Goal: Navigation & Orientation: Find specific page/section

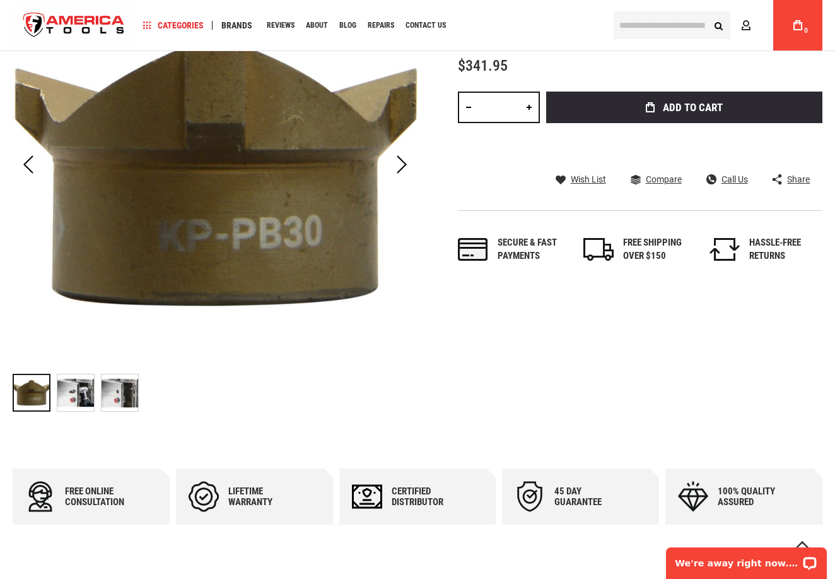
click at [79, 395] on img "GREENLEE KP-PB30 PUSHBUTTON (OILTIGHT) KNOCKOUT PUNCH - 30.5MM" at bounding box center [75, 392] width 37 height 37
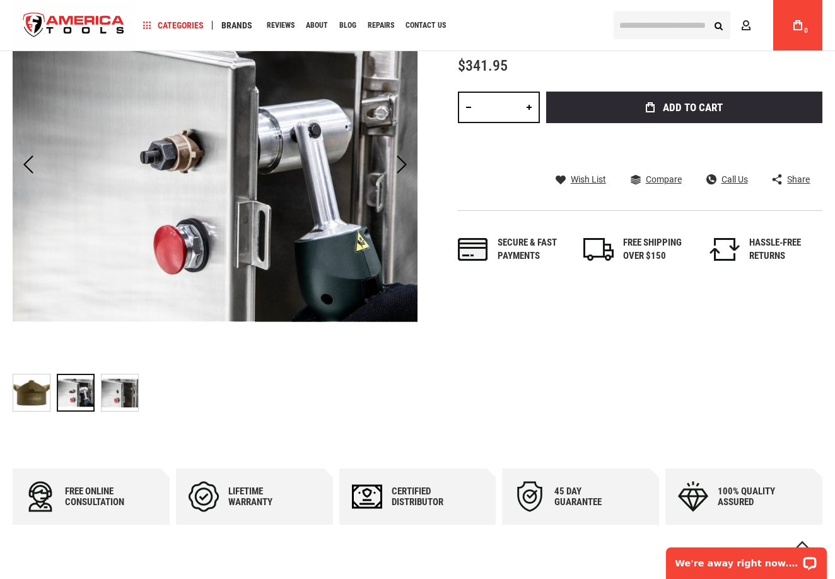
click at [118, 398] on img "GREENLEE KP-PB30 PUSHBUTTON (OILTIGHT) KNOCKOUT PUNCH - 30.5MM" at bounding box center [120, 392] width 37 height 37
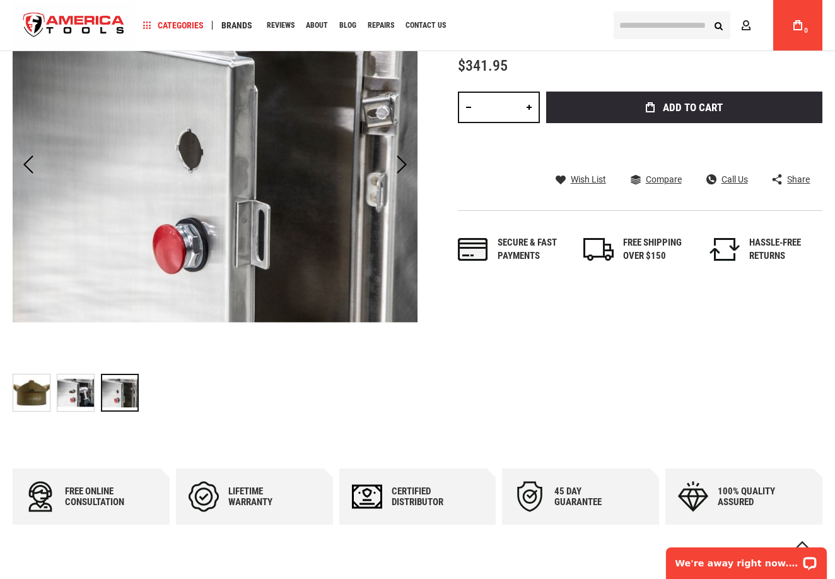
click at [74, 392] on img "GREENLEE KP-PB30 PUSHBUTTON (OILTIGHT) KNOCKOUT PUNCH - 30.5MM" at bounding box center [75, 392] width 37 height 37
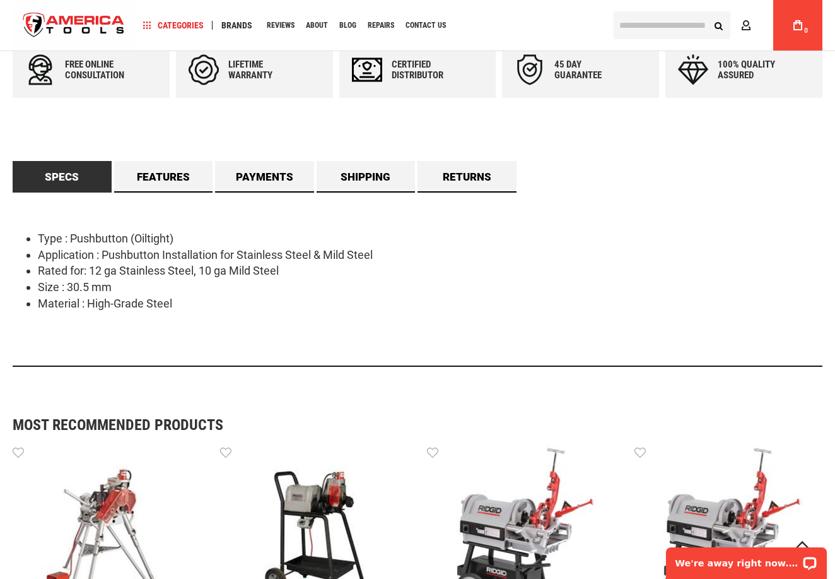
scroll to position [583, 0]
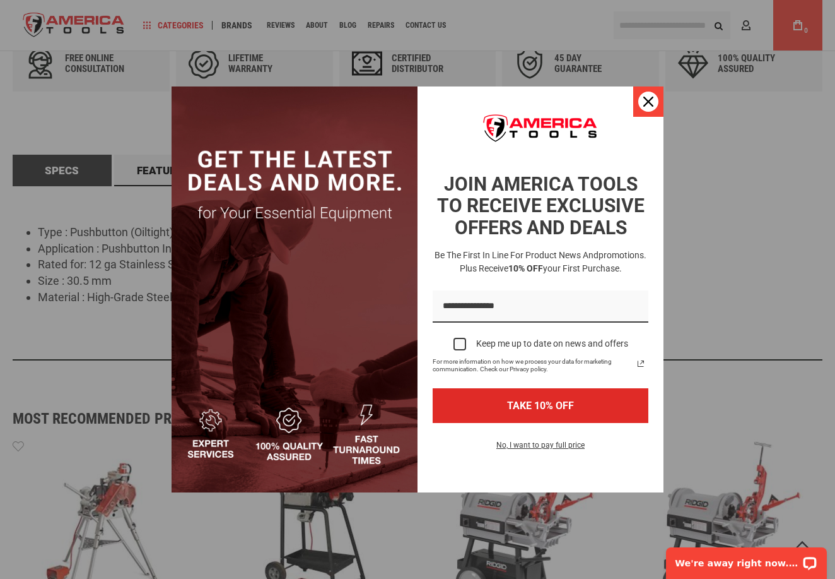
click at [657, 107] on div "Close" at bounding box center [649, 101] width 20 height 20
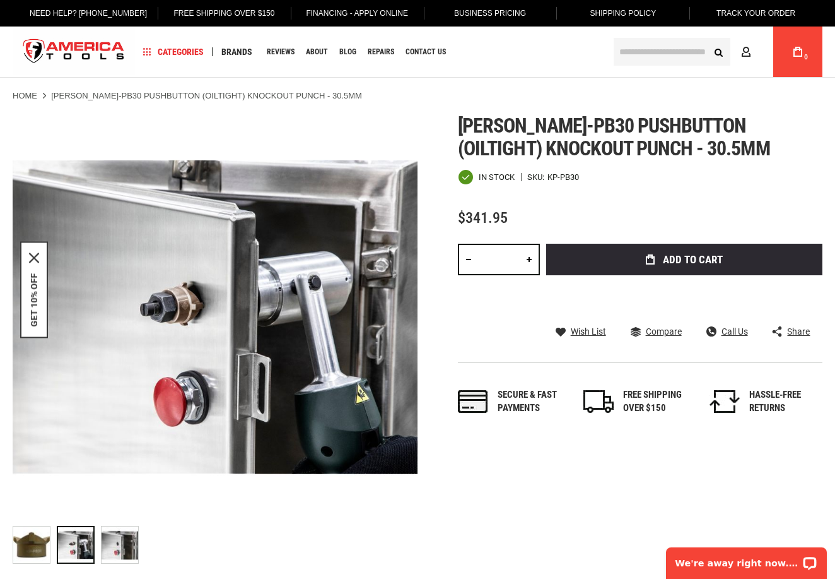
scroll to position [0, 0]
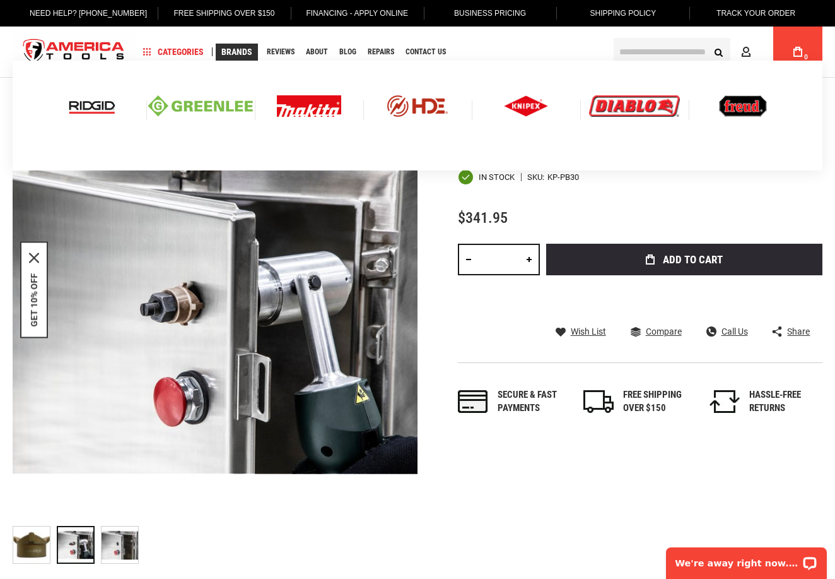
click at [235, 59] on link "Brands" at bounding box center [237, 52] width 42 height 17
click at [218, 114] on img at bounding box center [200, 105] width 105 height 21
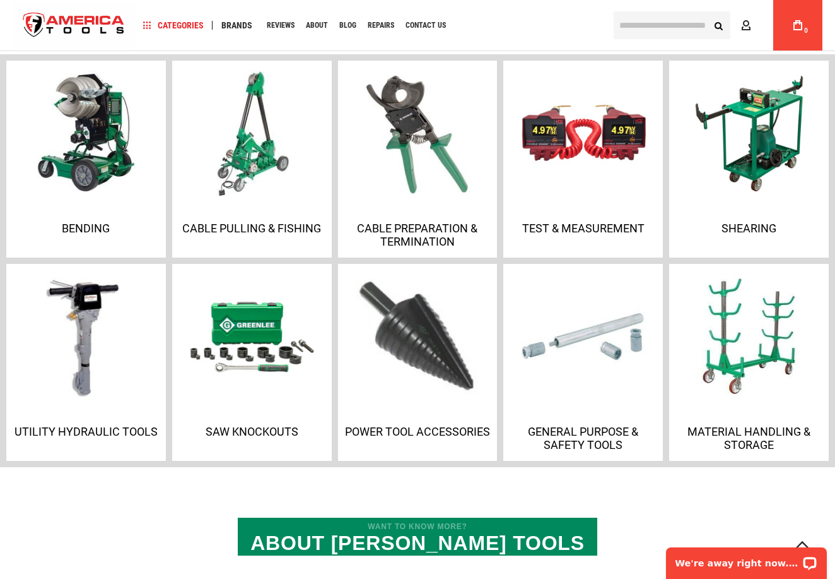
scroll to position [859, 0]
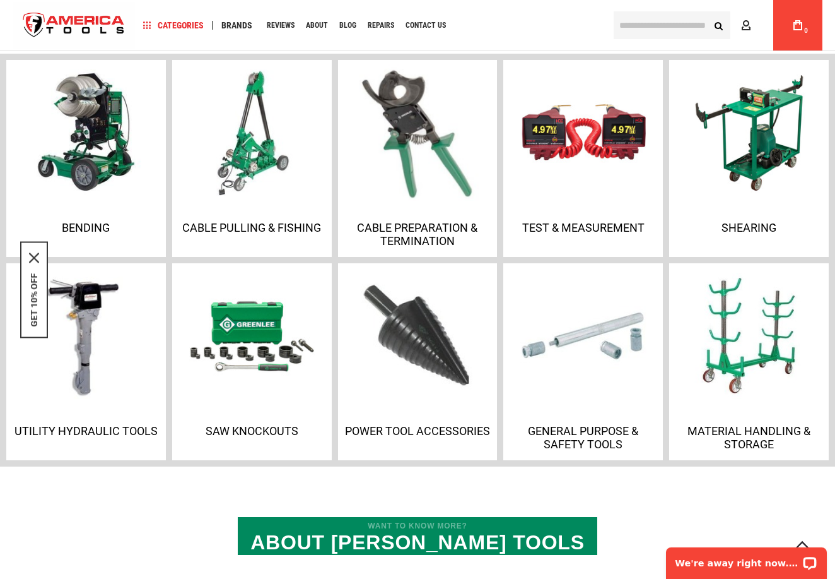
click at [432, 233] on p "Cable Preparation & Termination" at bounding box center [417, 234] width 153 height 27
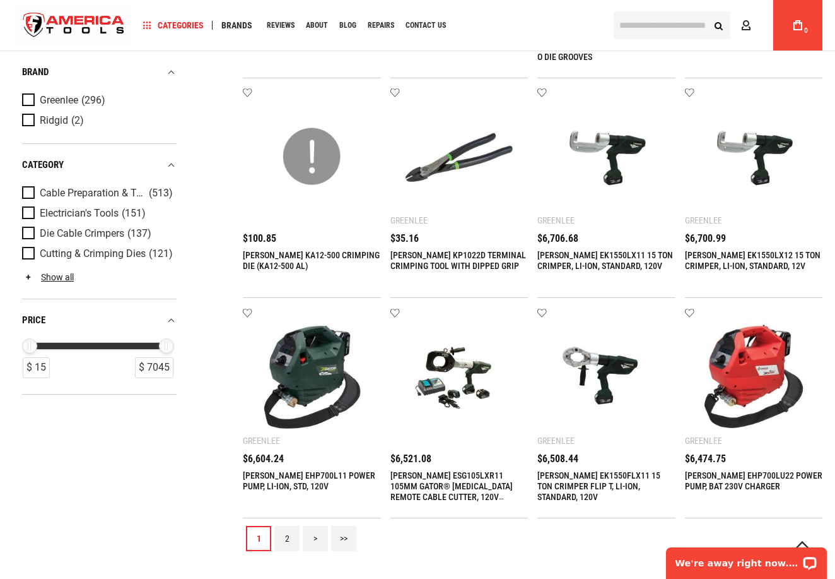
scroll to position [1010, 0]
